Goal: Transaction & Acquisition: Purchase product/service

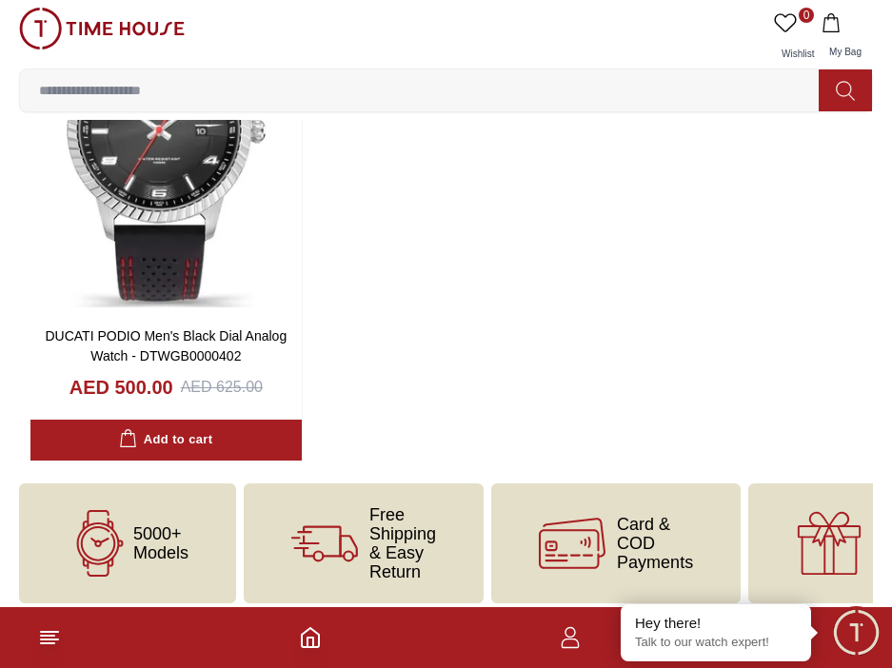
scroll to position [2285, 0]
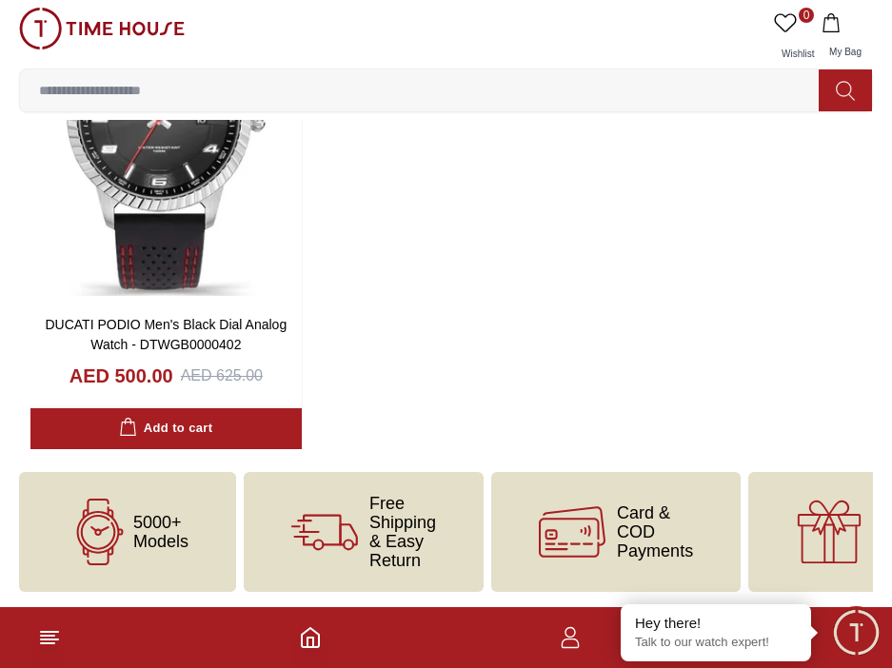
click at [147, 523] on span "5000+ Models" at bounding box center [160, 532] width 55 height 38
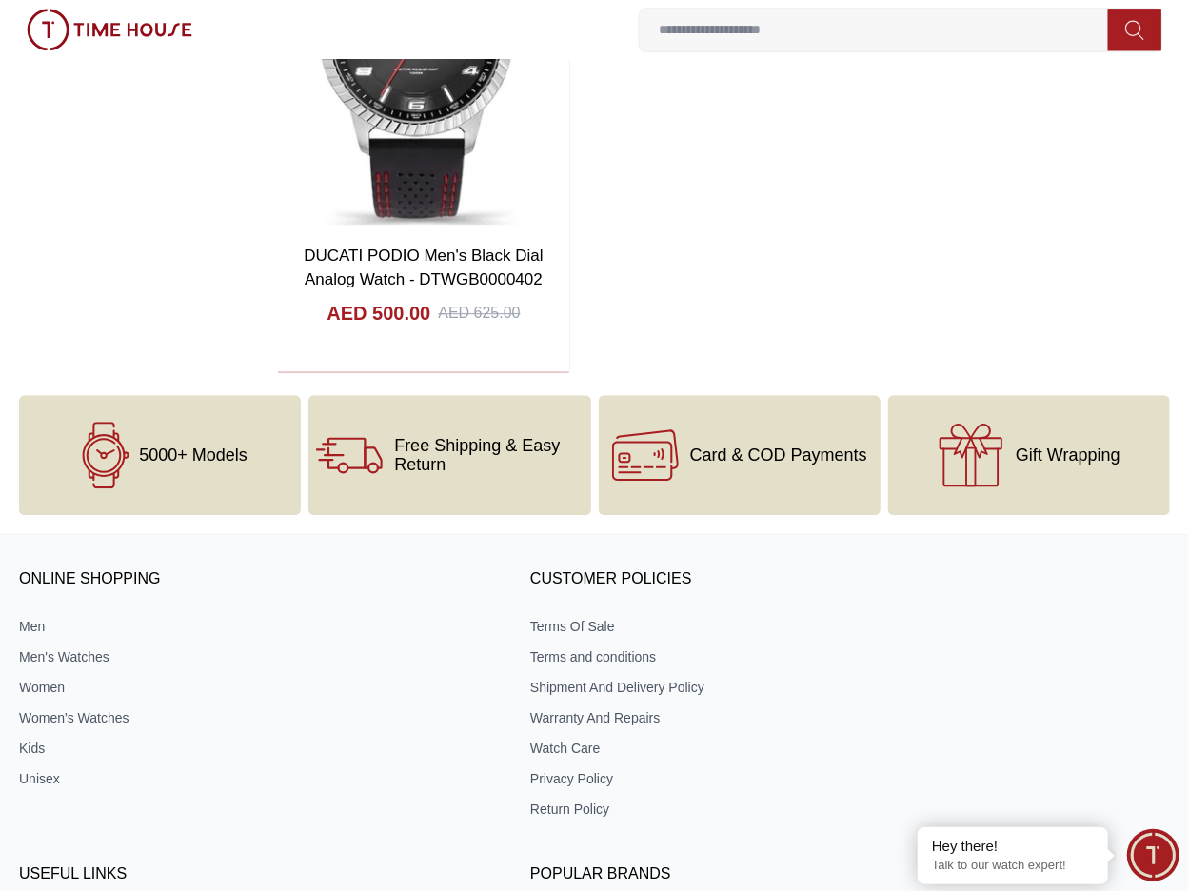
scroll to position [2919, 0]
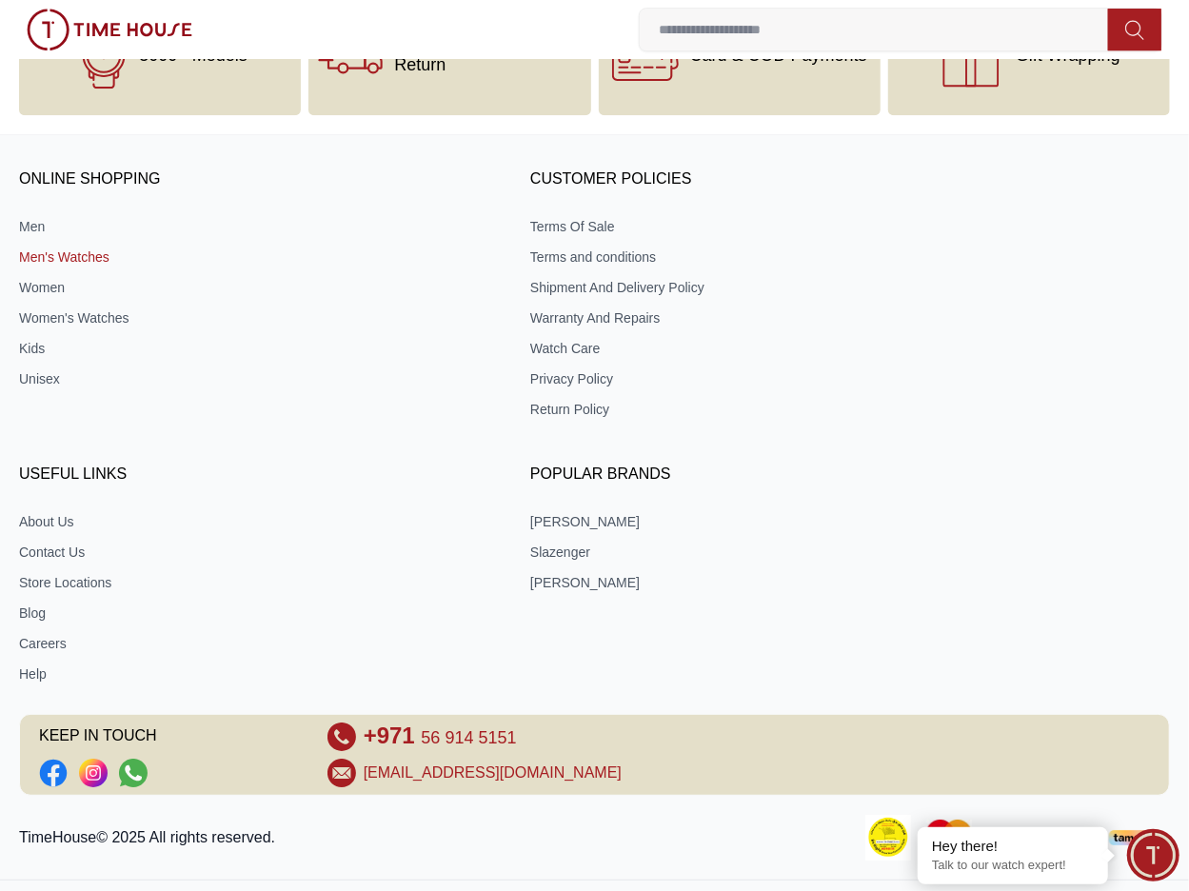
click at [62, 249] on link "Men's Watches" at bounding box center [253, 256] width 469 height 19
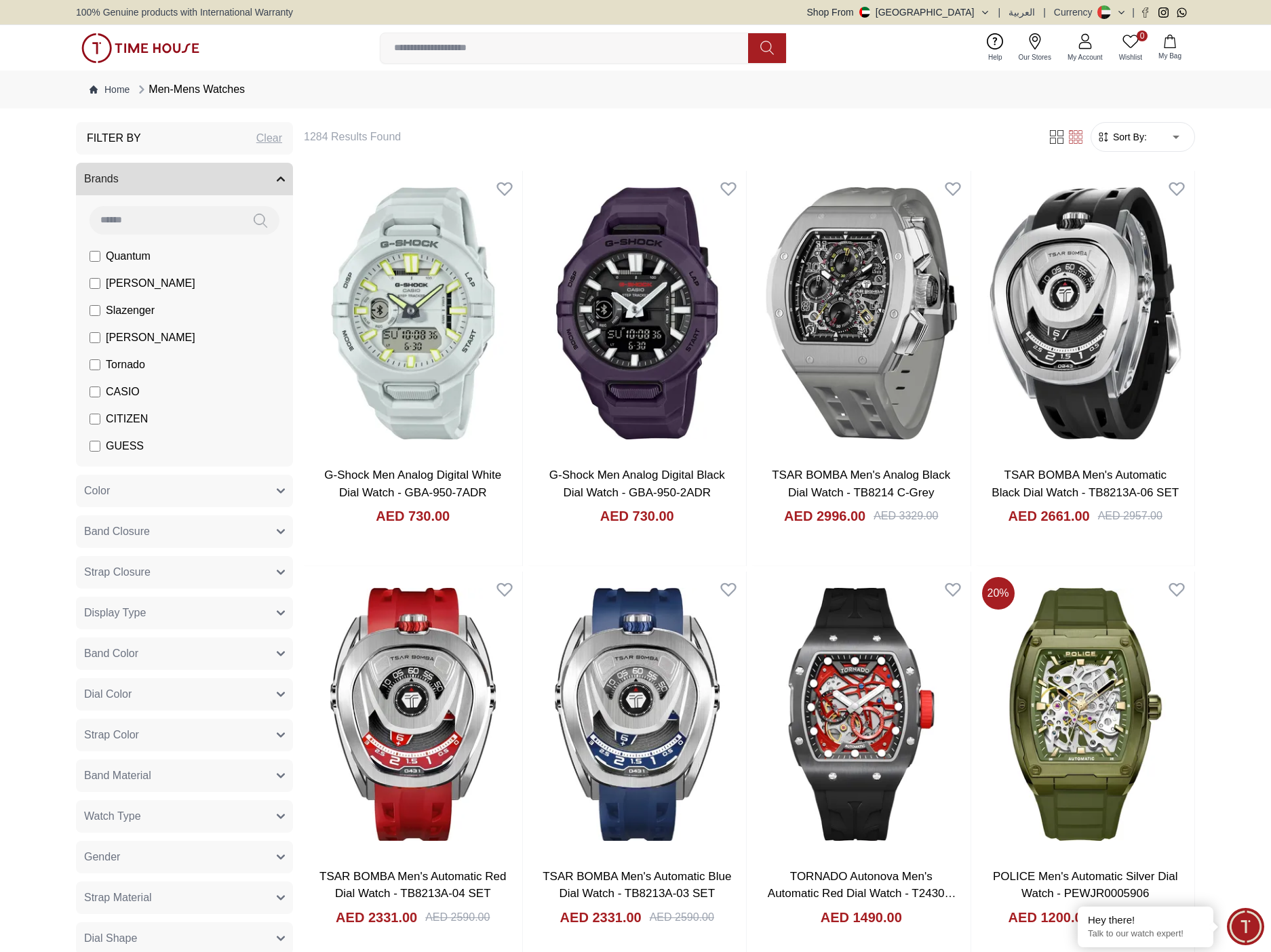
click at [455, 51] on input at bounding box center [570, 48] width 379 height 27
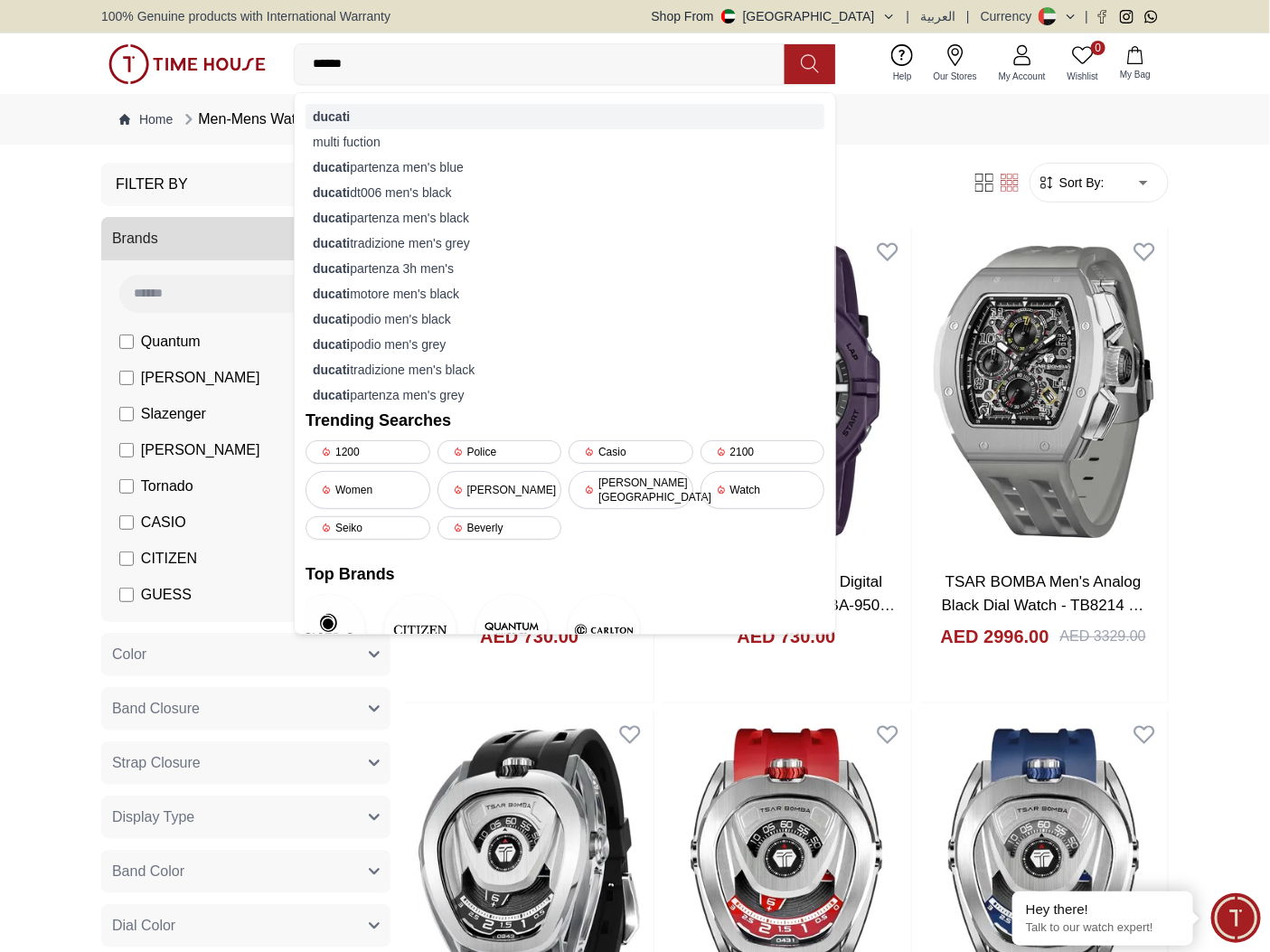
type input "******"
click at [347, 112] on strong "ducati" at bounding box center [331, 116] width 37 height 14
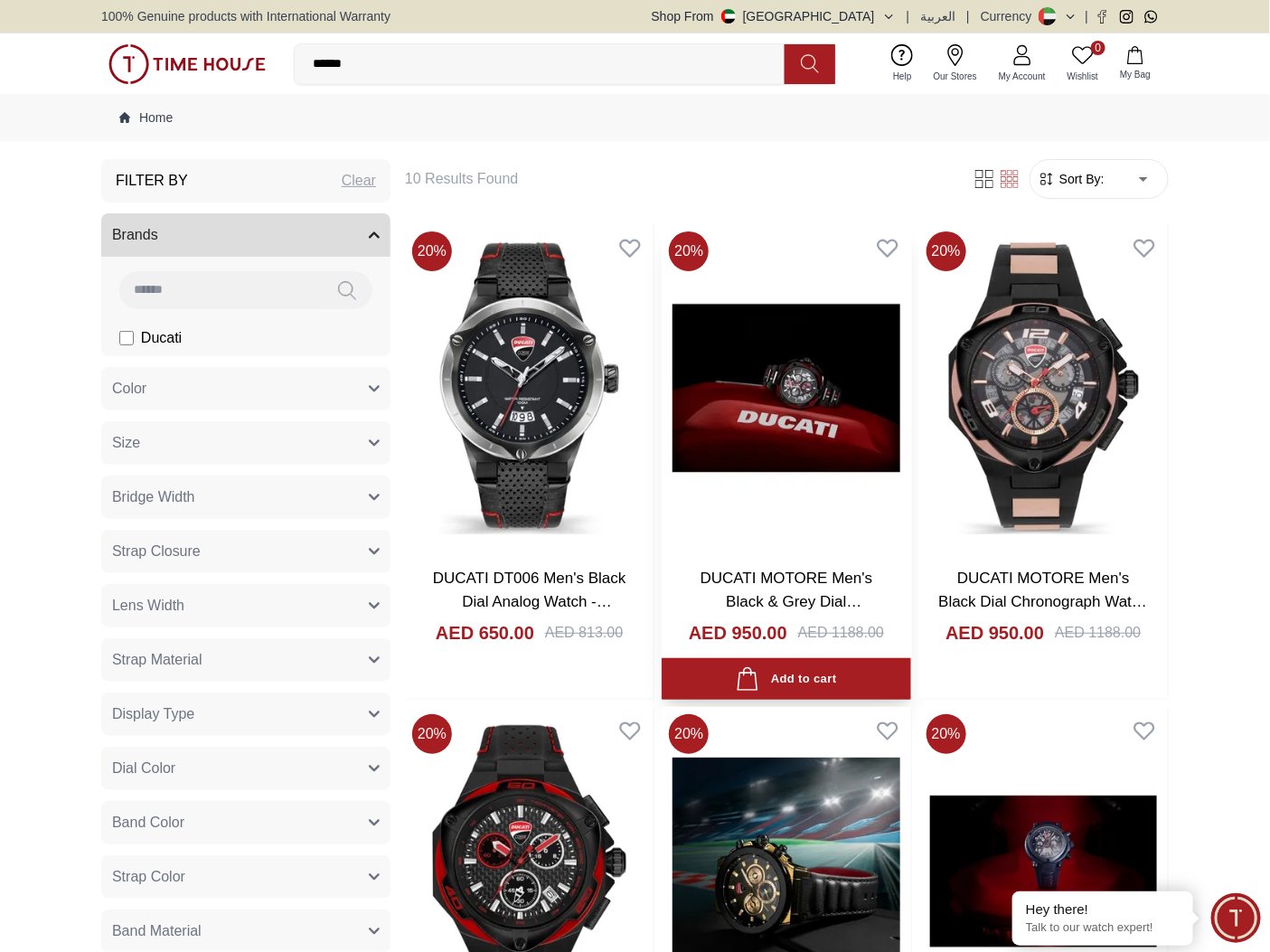
click at [776, 573] on link "DUCATI MOTORE Men's Black & Grey Dial Chronograph Watch - DTWGO0000308" at bounding box center [787, 612] width 173 height 86
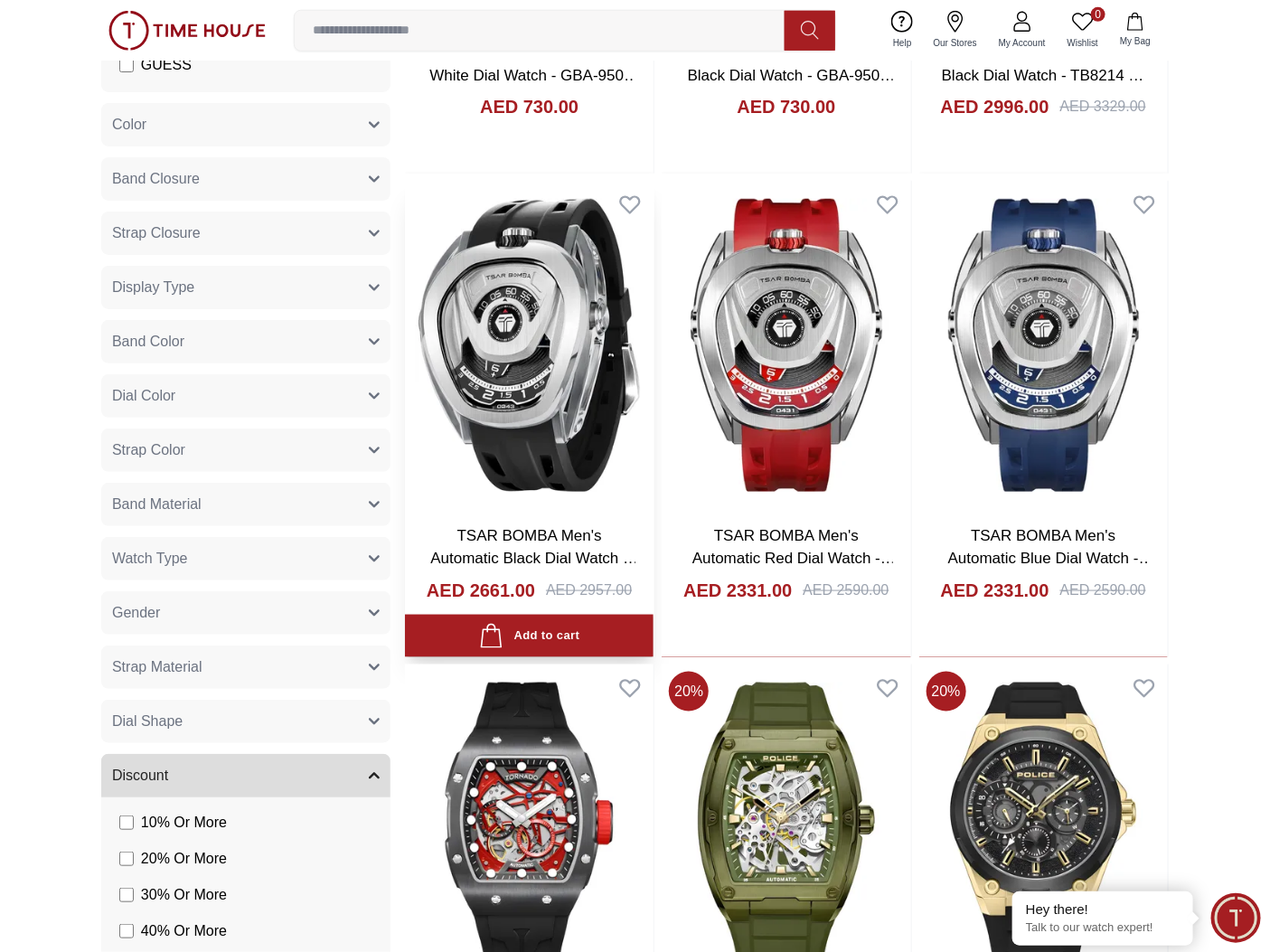
scroll to position [543, 0]
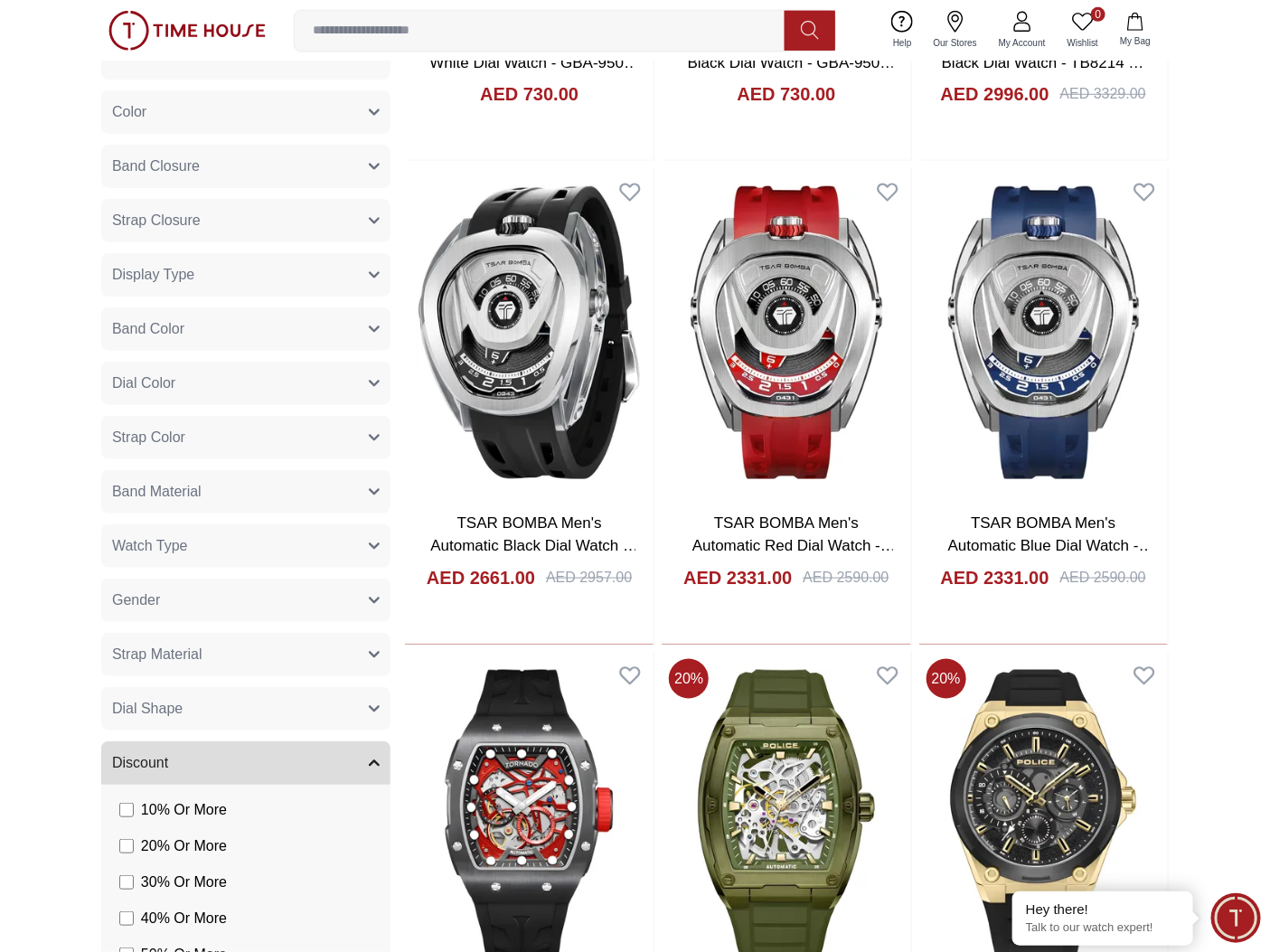
scroll to position [1975, 0]
